Goal: Task Accomplishment & Management: Complete application form

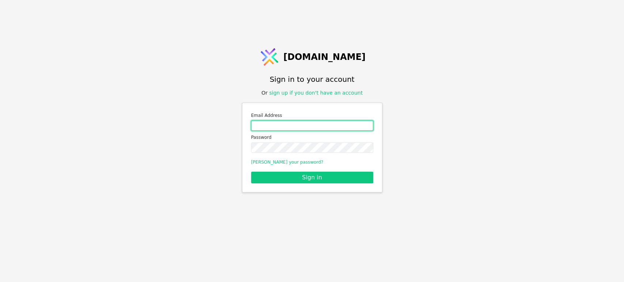
drag, startPoint x: 0, startPoint y: 0, endPoint x: 306, endPoint y: 125, distance: 331.1
click at [306, 125] on input "Email address" at bounding box center [312, 126] width 122 height 10
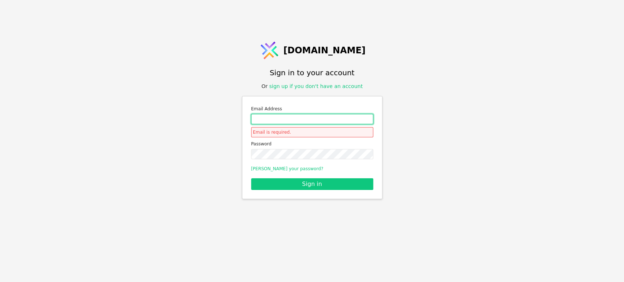
type input "roman.svystun@gmail.com"
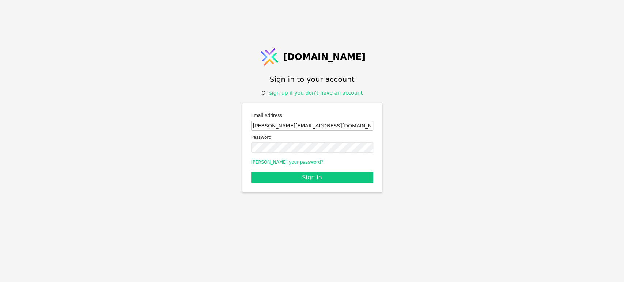
click at [251, 172] on button "Sign in" at bounding box center [312, 178] width 122 height 12
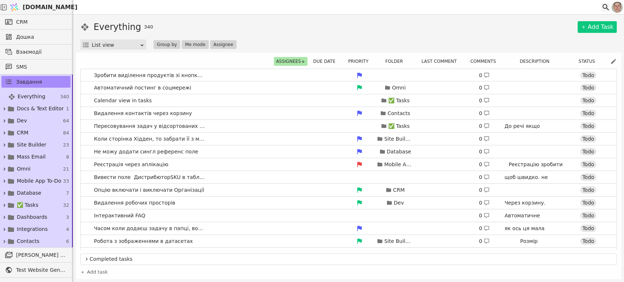
click at [602, 5] on icon at bounding box center [606, 7] width 9 height 9
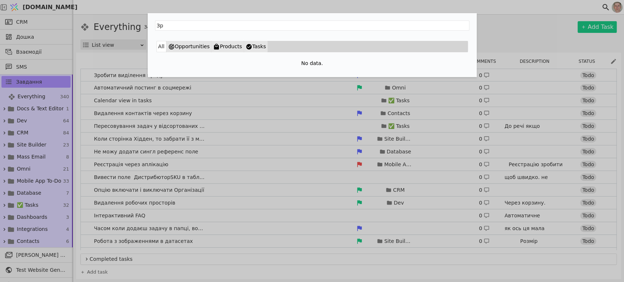
type input "З"
click at [502, 20] on div "All Opportunities Products Tasks No data." at bounding box center [312, 141] width 624 height 282
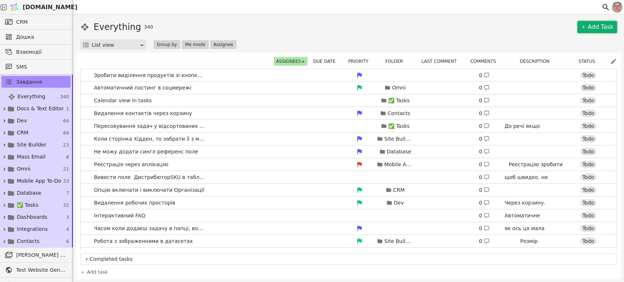
click at [594, 29] on link "Add Task" at bounding box center [597, 27] width 39 height 12
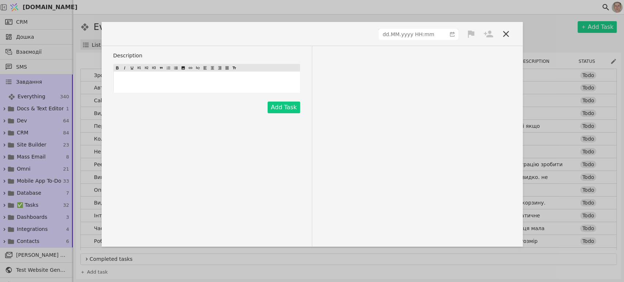
click at [124, 30] on span at bounding box center [135, 34] width 44 height 12
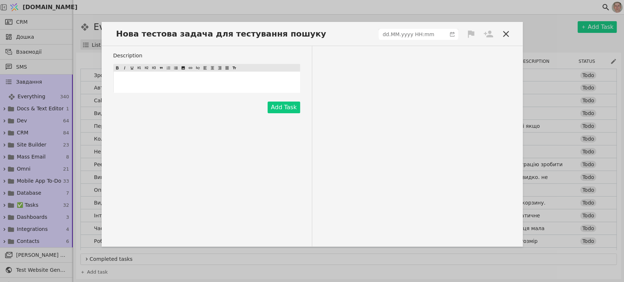
click at [491, 33] on icon at bounding box center [488, 34] width 10 height 10
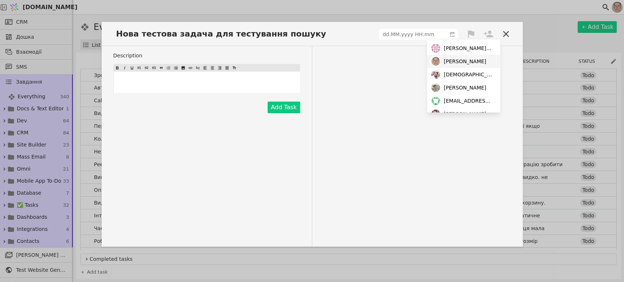
click at [479, 64] on div "Роман" at bounding box center [463, 61] width 73 height 13
click at [479, 46] on span "mykola@svit.one" at bounding box center [468, 48] width 49 height 8
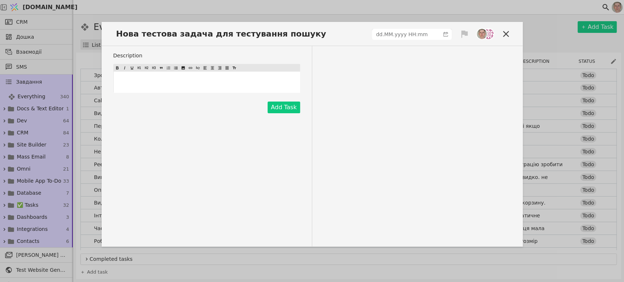
click at [195, 77] on div "﻿" at bounding box center [207, 82] width 186 height 21
click at [464, 30] on icon at bounding box center [464, 33] width 7 height 7
click at [457, 51] on div "High" at bounding box center [439, 48] width 73 height 12
click at [442, 34] on span at bounding box center [446, 34] width 12 height 10
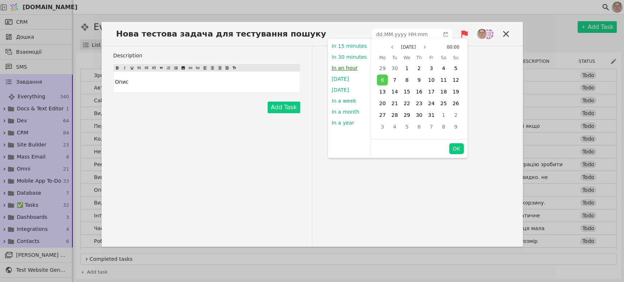
click at [349, 68] on button "In an hour" at bounding box center [344, 68] width 33 height 11
type input "07.10.2025 00:19"
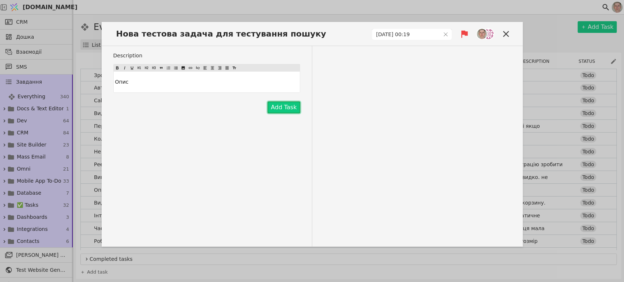
click at [290, 102] on button "Add Task" at bounding box center [284, 108] width 33 height 12
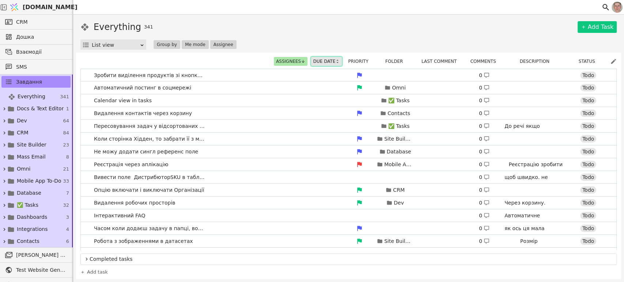
click at [327, 61] on button "Due date" at bounding box center [326, 61] width 31 height 9
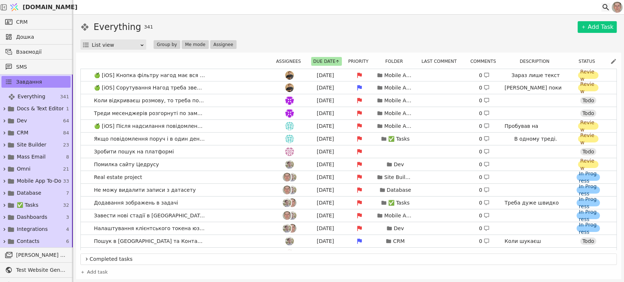
click at [607, 3] on icon at bounding box center [606, 7] width 9 height 9
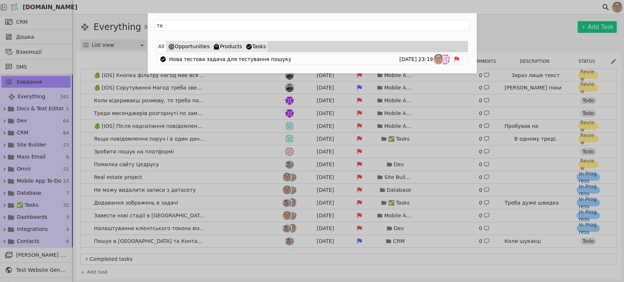
type input "т"
type input "о"
drag, startPoint x: 37, startPoint y: 55, endPoint x: 35, endPoint y: 47, distance: 8.0
click at [37, 55] on div "All Opportunities Products Tasks Нова тестова задача для тестування пошуку 06.1…" at bounding box center [312, 141] width 624 height 282
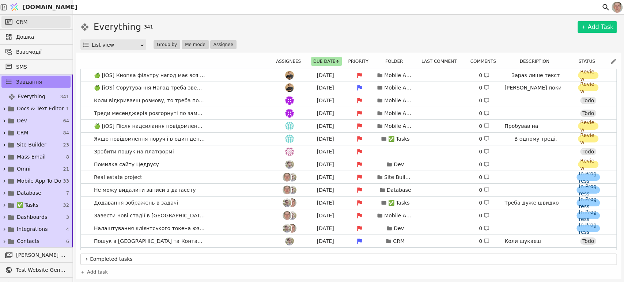
click at [28, 22] on link "CRM" at bounding box center [35, 22] width 69 height 12
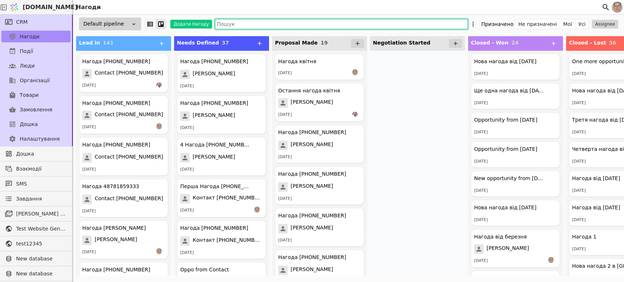
click at [248, 25] on input "text" at bounding box center [341, 24] width 253 height 10
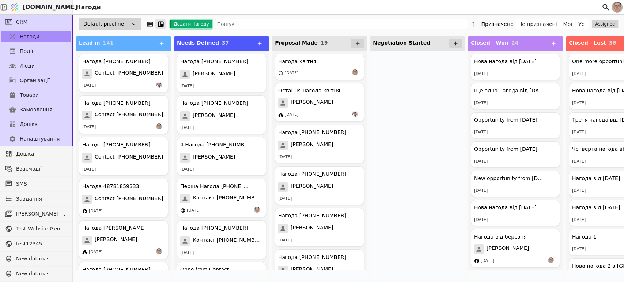
click at [198, 24] on button "Додати Нагоду" at bounding box center [191, 24] width 42 height 9
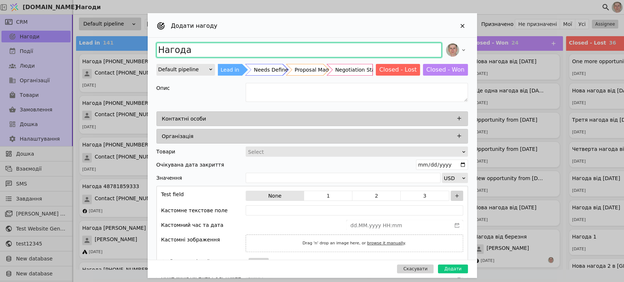
drag, startPoint x: 335, startPoint y: 44, endPoint x: 335, endPoint y: 49, distance: 4.8
click at [334, 45] on input "Нагода" at bounding box center [299, 50] width 285 height 15
type input "Нагода тестова щоб тестувати пошук"
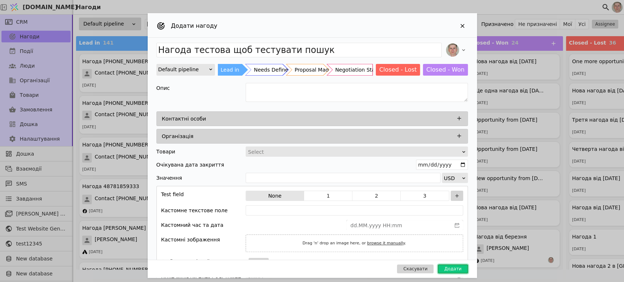
drag, startPoint x: 449, startPoint y: 266, endPoint x: 442, endPoint y: 249, distance: 18.0
click at [450, 266] on button "Додати" at bounding box center [453, 269] width 30 height 9
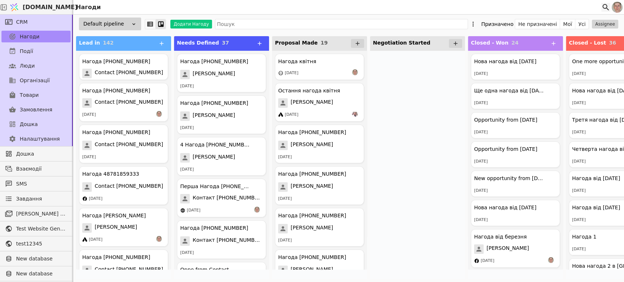
click at [605, 3] on icon at bounding box center [606, 7] width 9 height 9
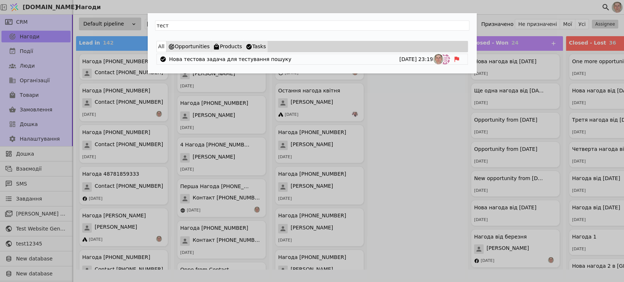
type input "тест"
drag, startPoint x: 496, startPoint y: 6, endPoint x: 478, endPoint y: 8, distance: 18.0
click at [496, 6] on div "тест All Opportunities Products Tasks Нова тестова задача для тестування пошуку…" at bounding box center [312, 141] width 624 height 282
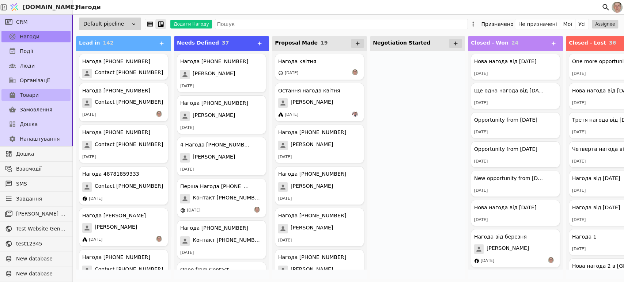
click at [41, 92] on link "Товари" at bounding box center [35, 95] width 69 height 12
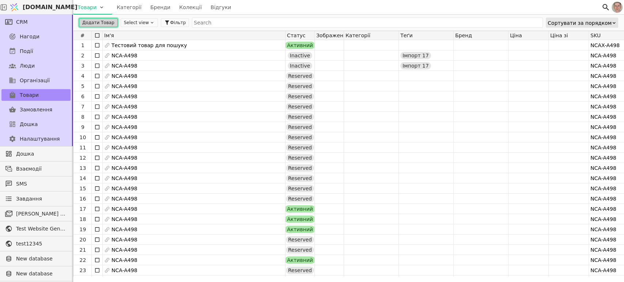
click at [110, 23] on button "Додати Товар" at bounding box center [98, 22] width 39 height 9
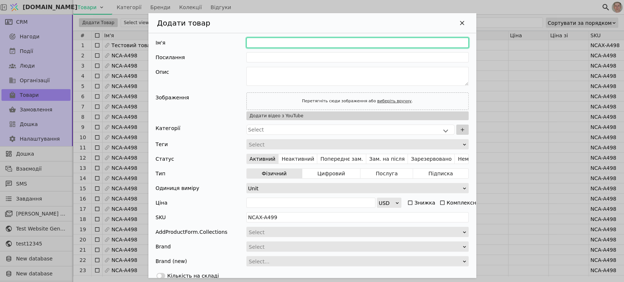
click at [286, 43] on input "Додати Товар" at bounding box center [357, 43] width 222 height 10
type input "Н"
type input "n"
type input "Но"
type input "no"
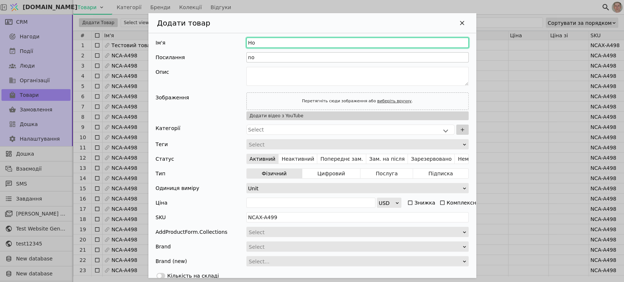
type input "Нов"
type input "nov"
type input "Нови"
type input "novy"
type input "Новий"
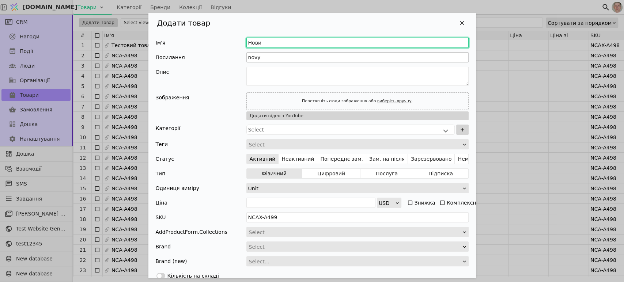
type input "novyi"
type input "Новий т"
type input "novyi-t"
type input "Новий те"
type input "novyi-te"
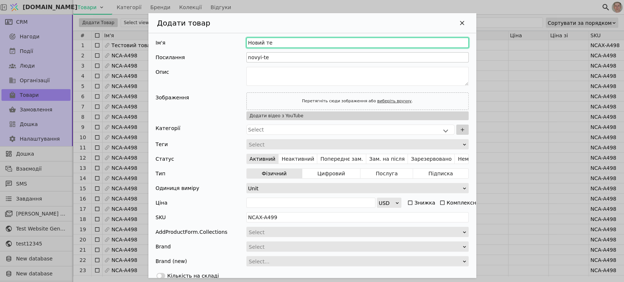
type input "Новий тес"
type input "novyi-tes"
type input "Новий тест"
type input "novyi-test"
type input "Новий тесто"
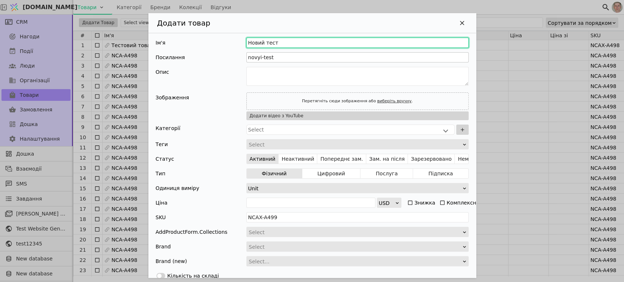
type input "novyi-testo"
type input "Новий тестов"
type input "novyi-testov"
type input "Новий тестови"
type input "novyi-testovy"
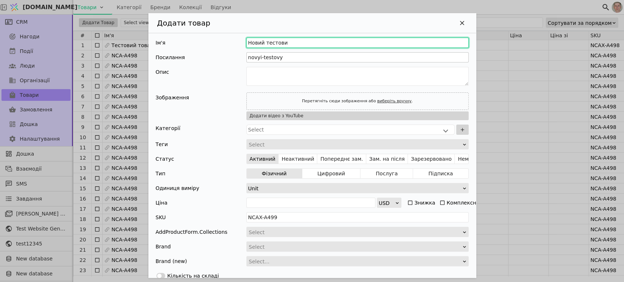
type input "Новий тестовий"
type input "novyi-testovyi"
type input "Новий тестовий т"
type input "novyi-testovyi-t"
type input "Новий тестовий то"
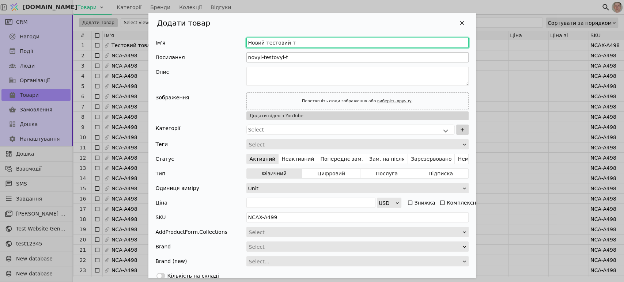
type input "novyi-testovyi-to"
type input "Новий тестовий тов"
type input "novyi-testovyi-tov"
type input "Новий тестовий това"
type input "novyi-testovyi-tova"
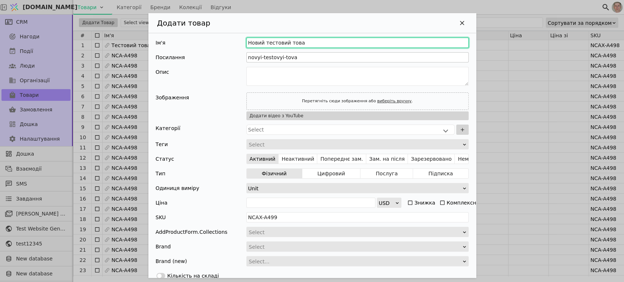
type input "Новий тестовий товар"
type input "novyi-testovyi-tovar"
type input "Новий тестовий товар д"
type input "novyi-testovyi-tovar-d"
type input "Новий тестовий товар дл"
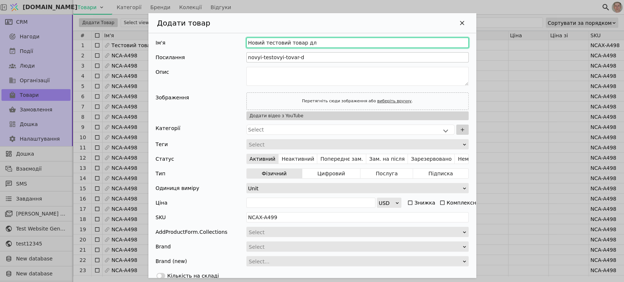
type input "novyi-testovyi-tovar-dl"
type input "Новий тестовий товар для"
type input "novyi-testovyi-tovar-dlia"
type input "Новий тестовий товар для т"
type input "novyi-testovyi-tovar-dlia-t"
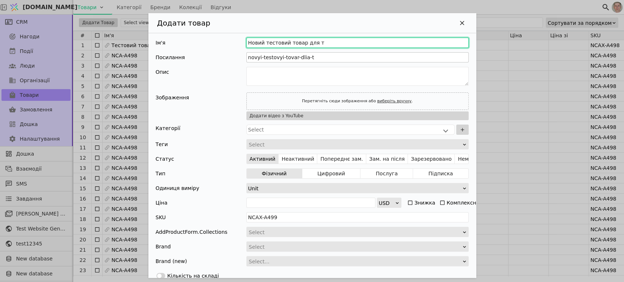
type input "Новий тестовий товар для те"
type input "novyi-testovyi-tovar-dlia-te"
type input "Новий тестовий товар для тес"
type input "novyi-testovyi-tovar-dlia-tes"
type input "Новий тестовий товар для тест"
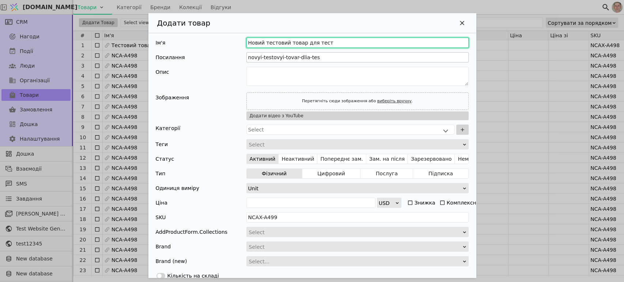
type input "novyi-testovyi-tovar-dlia-test"
type input "Новий тестовий товар для тесту"
type input "novyi-testovyi-tovar-dlia-testu"
type input "Новий тестовий товар для тестув"
type input "novyi-testovyi-tovar-dlia-testuv"
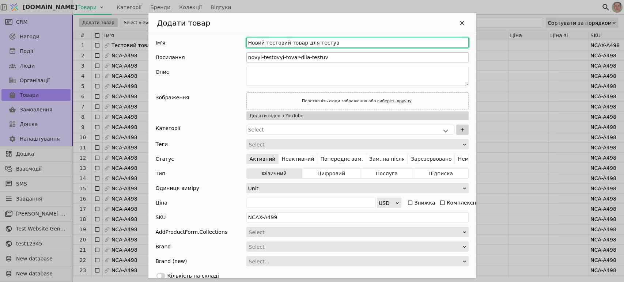
type input "Новий тестовий товар для тестува"
type input "novyi-testovyi-tovar-dlia-testuva"
type input "Новий тестовий товар для тестуван"
type input "novyi-testovyi-tovar-dlia-testuvan"
type input "Новий тестовий товар для тестуванн"
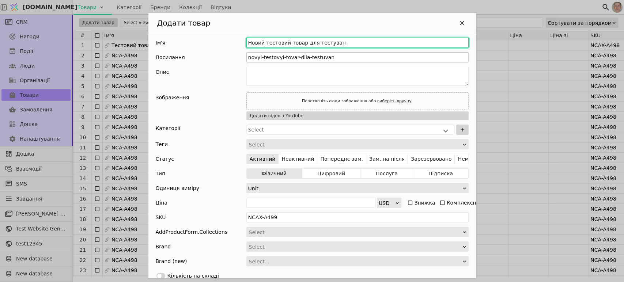
type input "novyi-testovyi-tovar-dlia-testuvann"
type input "Новий тестовий товар для тестуванн я"
type input "novyi-testovyi-tovar-dlia-testuvann-ia"
type input "Новий тестовий товар для тестуванн яп"
type input "novyi-testovyi-tovar-dlia-testuvann-iap"
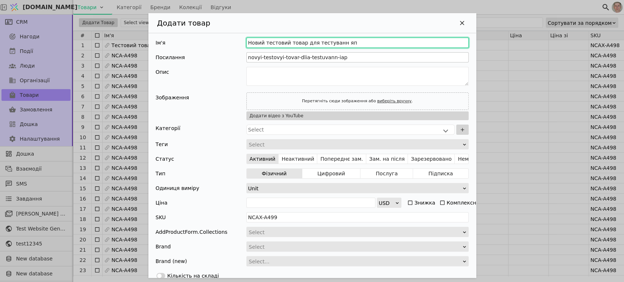
type input "Новий тестовий товар для тестуванн япо"
type input "novyi-testovyi-tovar-dlia-testuvann-iapo"
type input "Новий тестовий товар для тестуванн яп"
type input "novyi-testovyi-tovar-dlia-testuvann-iap"
type input "Новий тестовий товар для тестуванн я"
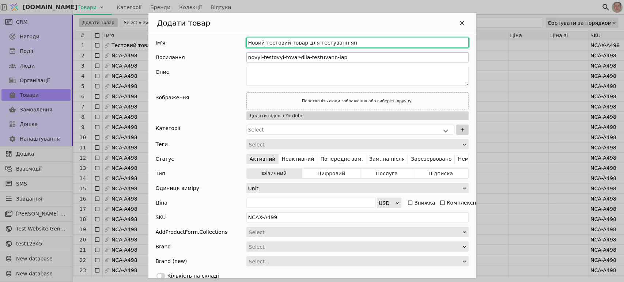
type input "novyi-testovyi-tovar-dlia-testuvann-ia"
type input "Новий тестовий товар для тестуванн"
type input "novyi-testovyi-tovar-dlia-testuvann"
type input "Новий тестовий товар для тестування"
type input "novyi-testovyi-tovar-dlia-testuvannia"
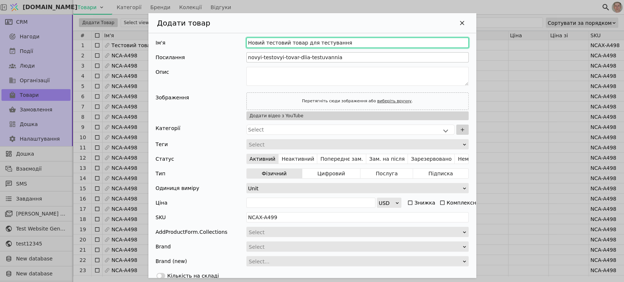
type input "Новий тестовий товар для тестування п"
type input "novyi-testovyi-tovar-dlia-testuvannia-p"
type input "Новий тестовий товар для тестування по"
type input "novyi-testovyi-tovar-dlia-testuvannia-po"
type input "Новий тестовий товар для тестування пош"
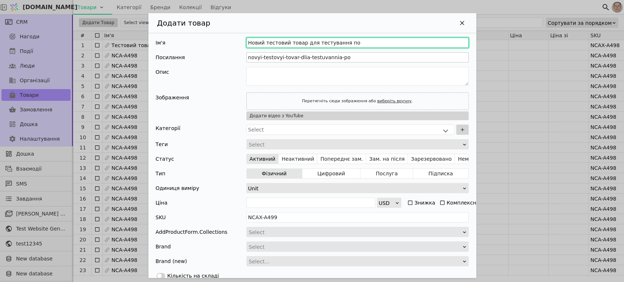
type input "novyi-testovyi-tovar-dlia-testuvannia-posh"
type input "Новий тестовий товар для тестування пошу"
type input "novyi-testovyi-tovar-dlia-testuvannia-poshu"
type input "Новий тестовий товар для тестування пошук"
type input "novyi-testovyi-tovar-dlia-testuvannia-poshuk"
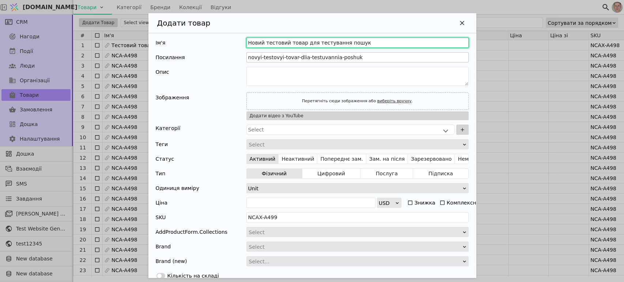
type input "Новий тестовий товар для тестування пошуку"
type input "novyi-testovyi-tovar-dlia-testuvannia-poshuku"
type input "Новий тестовий товар для тестування пошуку"
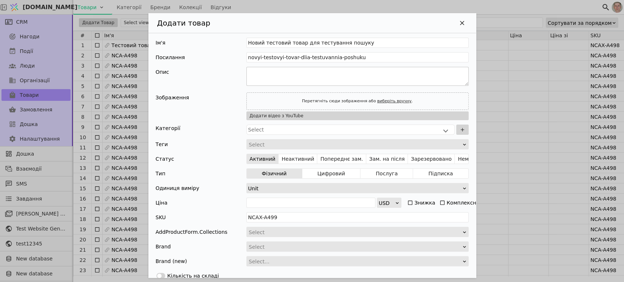
click at [279, 69] on textarea "Додати Товар" at bounding box center [357, 76] width 222 height 19
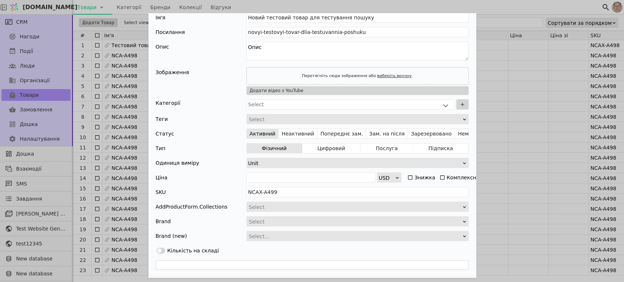
scroll to position [49, 0]
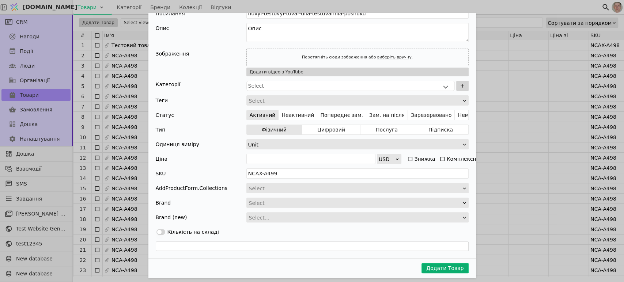
type textarea "Опис"
click at [435, 265] on button "Додати Товар" at bounding box center [445, 268] width 47 height 10
type input "NCAX-A511"
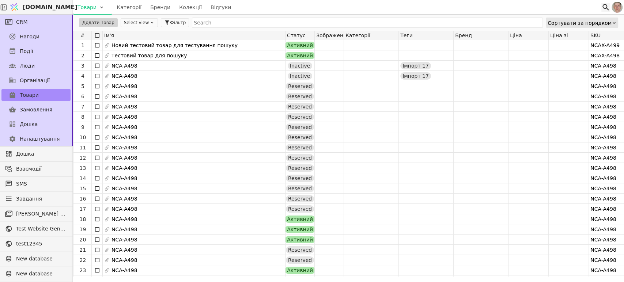
click at [605, 8] on icon at bounding box center [606, 7] width 7 height 7
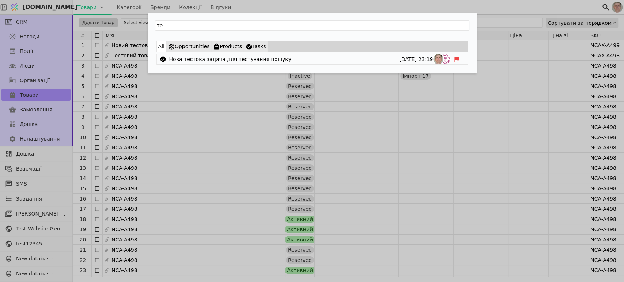
type input "т"
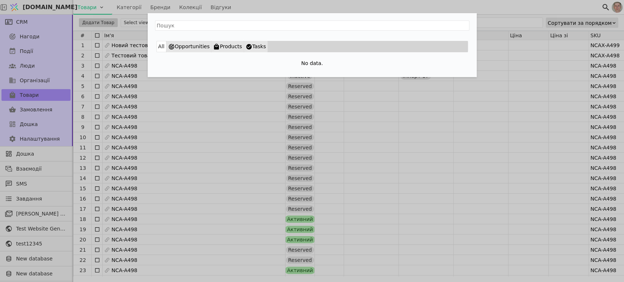
click at [525, 51] on div "All Opportunities Products Tasks No data." at bounding box center [312, 141] width 624 height 282
